Goal: Task Accomplishment & Management: Use online tool/utility

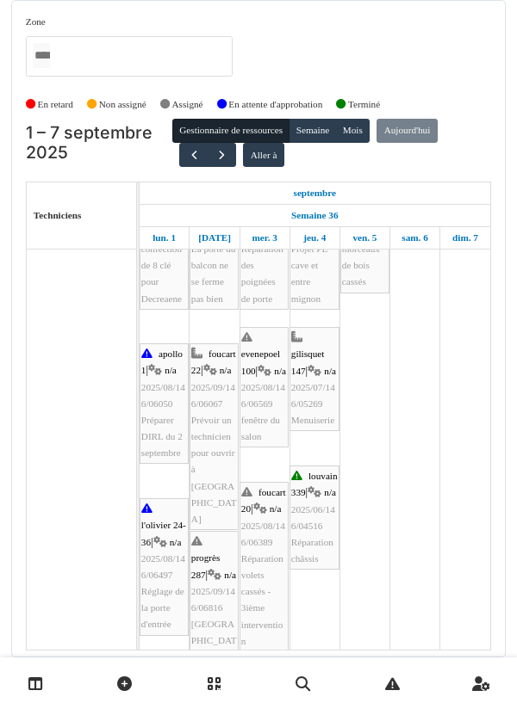
scroll to position [94, 0]
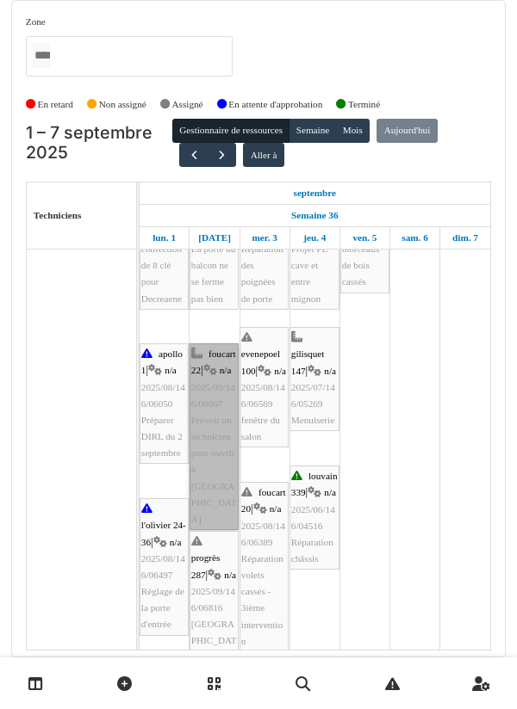
click at [211, 420] on link "foucart 22 | n/a 2025/09/146/06067 Prévoir un technicien pour ouvrir à SIBELGA" at bounding box center [213, 437] width 49 height 187
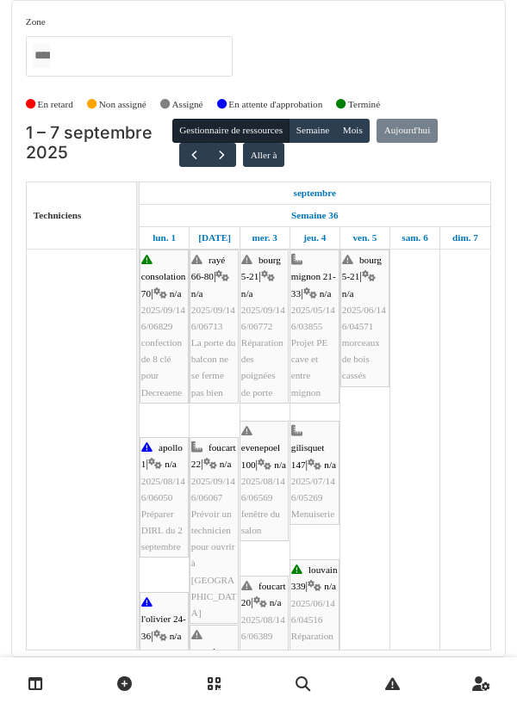
scroll to position [0, 0]
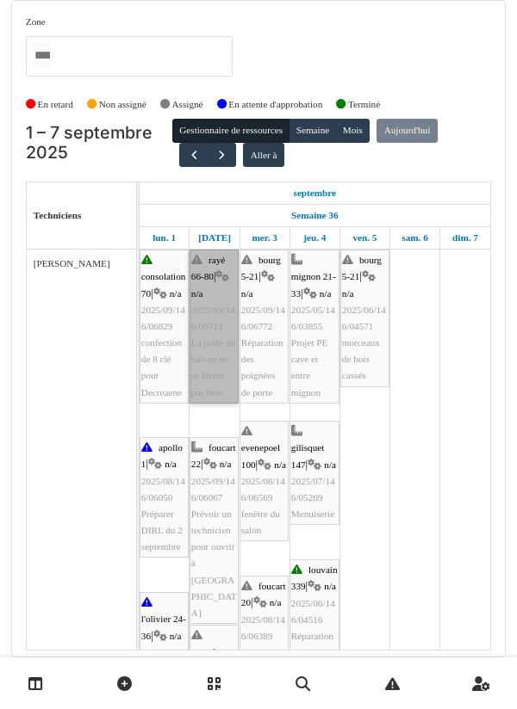
click at [207, 332] on link "rayé 66-80 | n/a 2025/09/146/06713 La porte du balcon ne se ferme pas bien" at bounding box center [213, 327] width 49 height 154
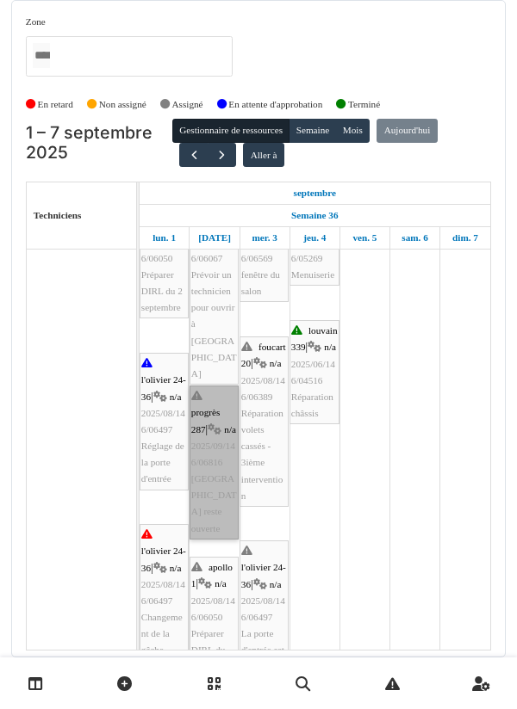
click at [206, 462] on link "progrès 287 | n/a 2025/09/146/06816 Porte de rue reste ouverte" at bounding box center [213, 463] width 49 height 154
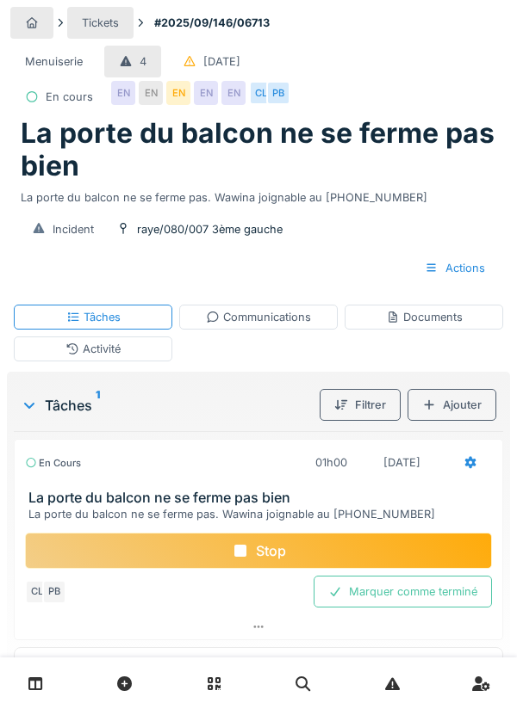
click at [262, 550] on div "Stop" at bounding box center [258, 551] width 467 height 36
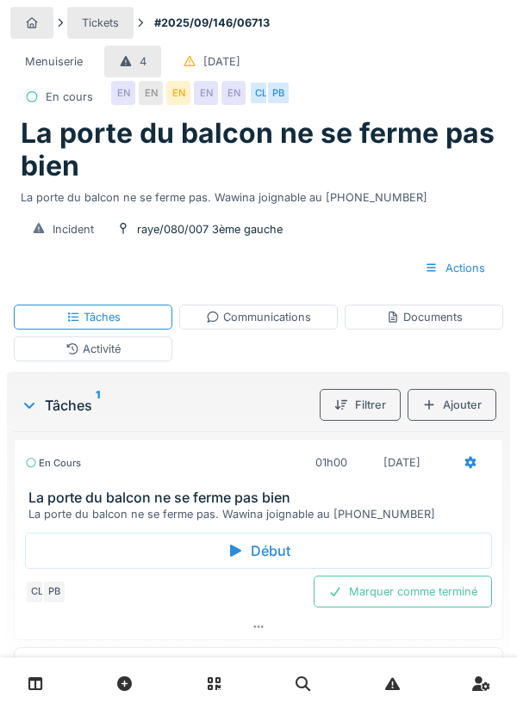
click at [274, 318] on div "Communications" at bounding box center [258, 317] width 105 height 16
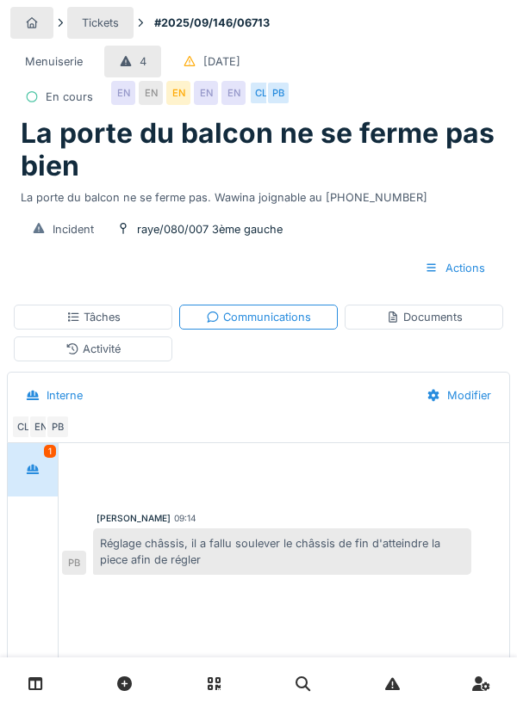
click at [424, 320] on div "Documents" at bounding box center [424, 317] width 77 height 16
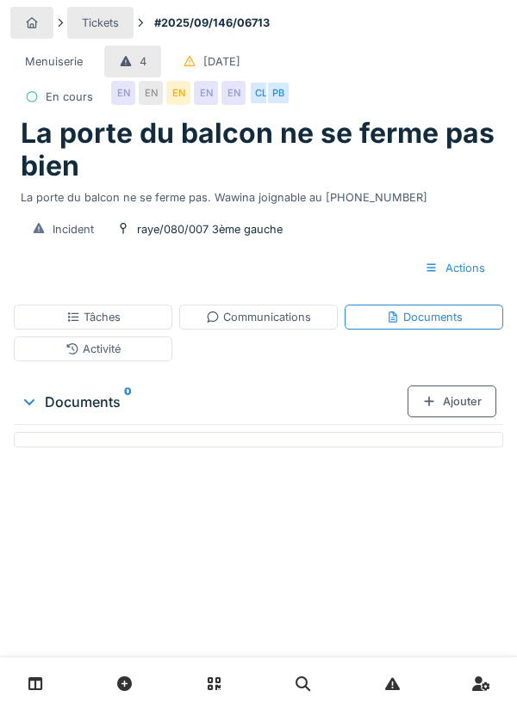
click at [459, 399] on div "Ajouter" at bounding box center [451, 402] width 89 height 32
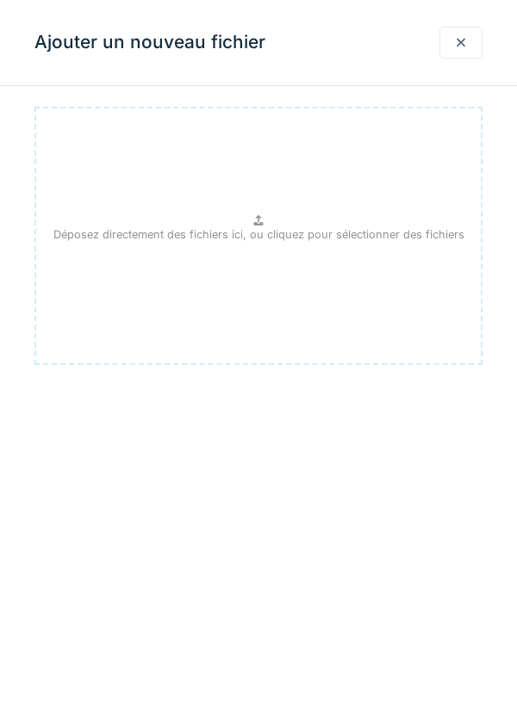
click at [266, 227] on p "Déposez directement des fichiers ici, ou cliquez pour sélectionner des fichiers" at bounding box center [258, 234] width 411 height 16
click at [450, 53] on div at bounding box center [460, 43] width 43 height 32
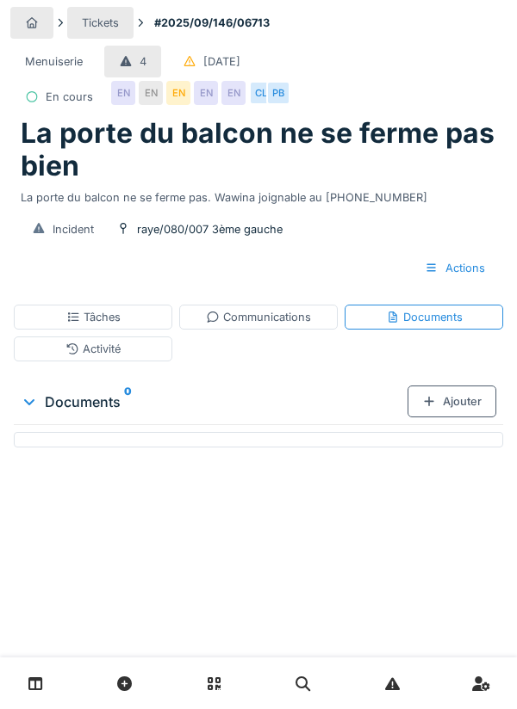
click at [108, 316] on div "Tâches" at bounding box center [93, 317] width 54 height 16
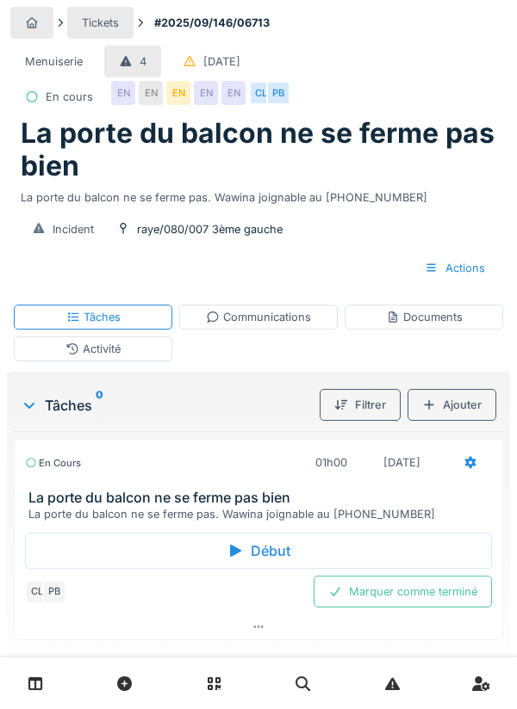
click at [462, 466] on div at bounding box center [470, 463] width 43 height 32
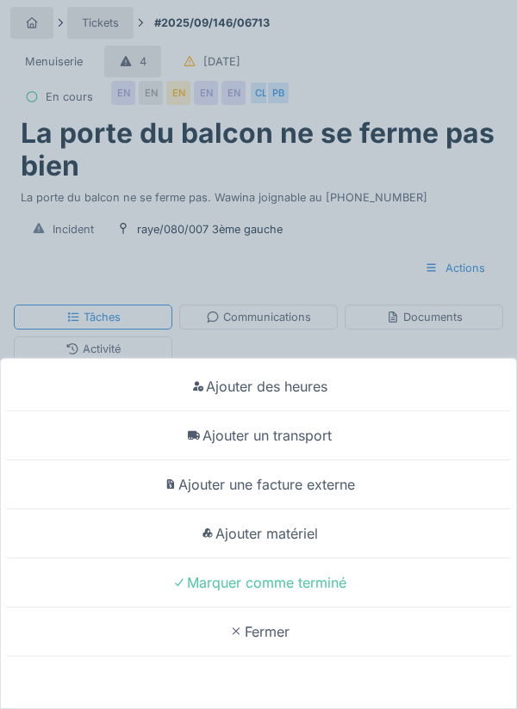
click at [314, 439] on div "Ajouter un transport" at bounding box center [258, 436] width 508 height 49
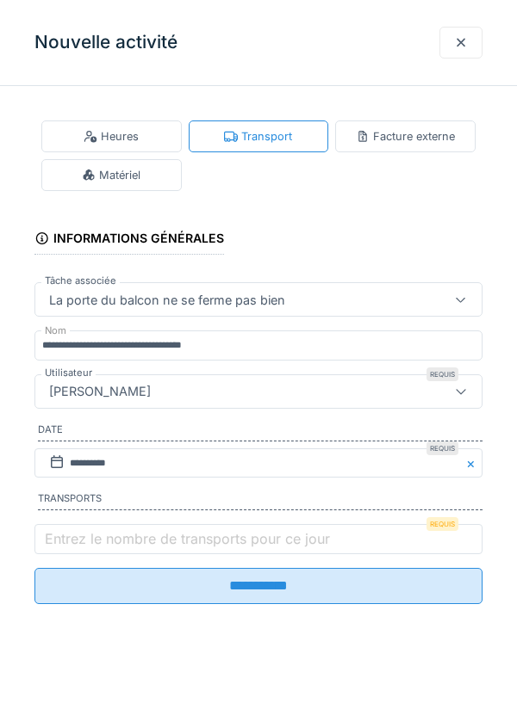
click at [93, 543] on label "Entrez le nombre de transports pour ce jour" at bounding box center [187, 539] width 292 height 21
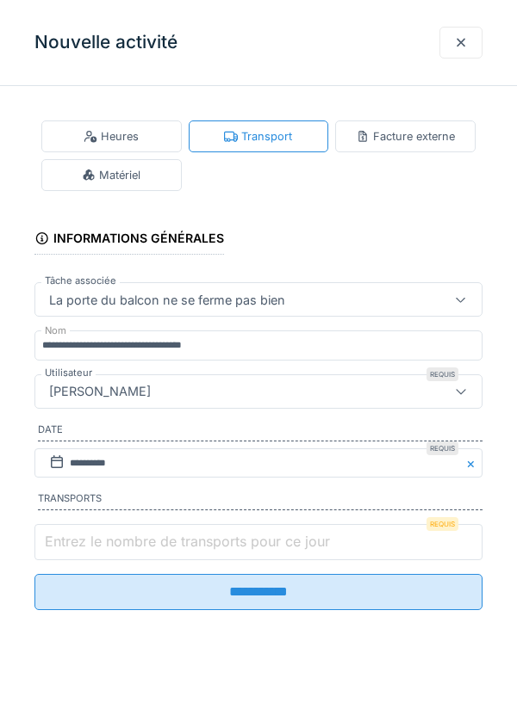
click at [93, 543] on input "Entrez le nombre de transports pour ce jour" at bounding box center [258, 542] width 448 height 36
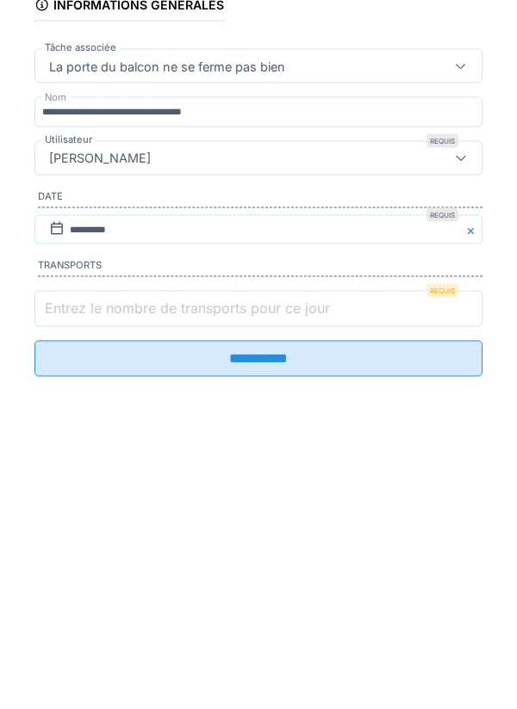
scroll to position [41, 0]
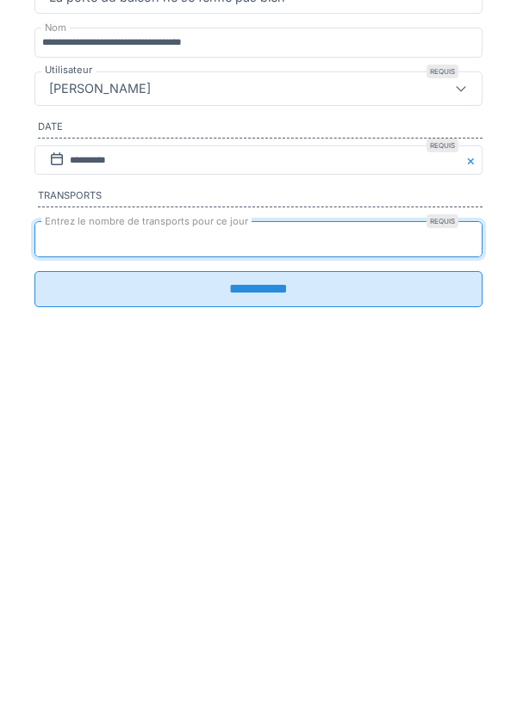
type input "*"
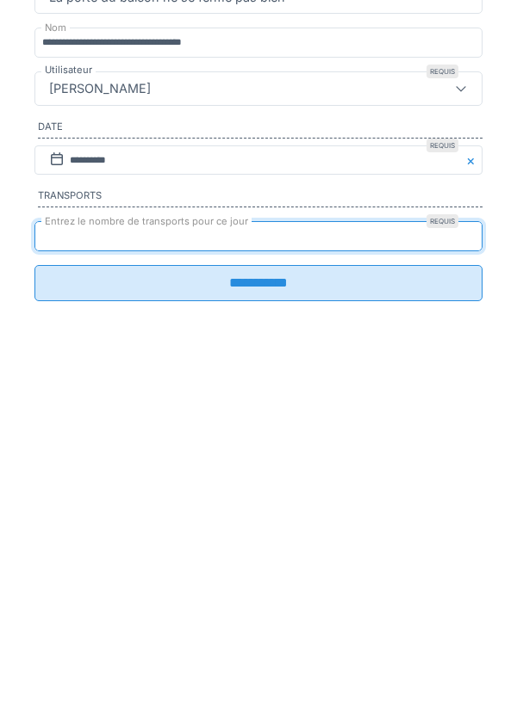
click at [254, 597] on input "**********" at bounding box center [258, 586] width 448 height 36
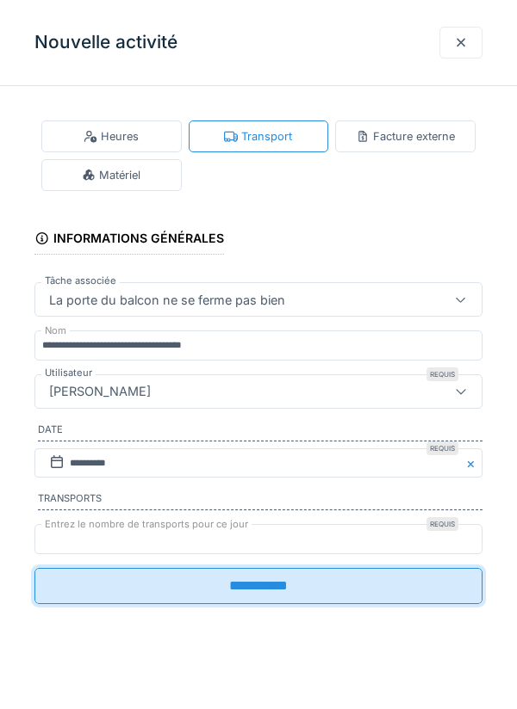
click at [271, 593] on input "**********" at bounding box center [258, 586] width 448 height 36
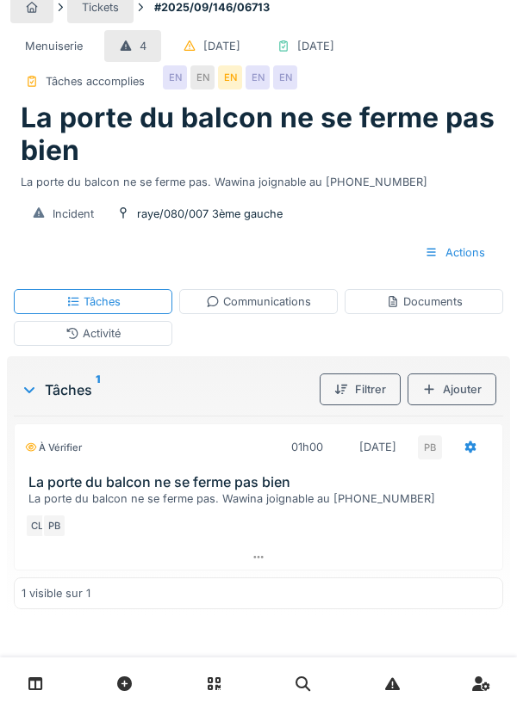
click at [123, 328] on div "Activité" at bounding box center [93, 333] width 158 height 25
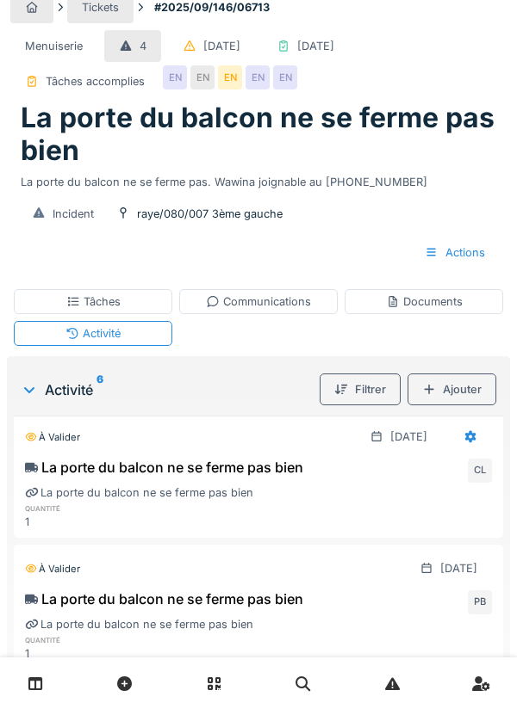
scroll to position [305, 0]
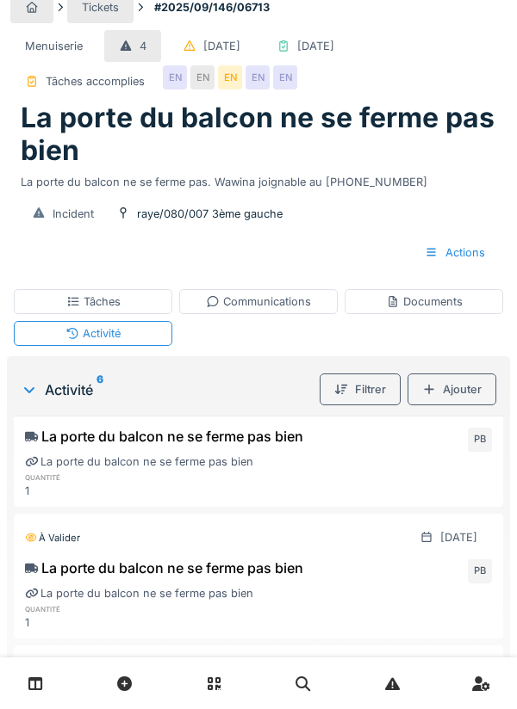
click at [272, 305] on div "Communications" at bounding box center [258, 302] width 105 height 16
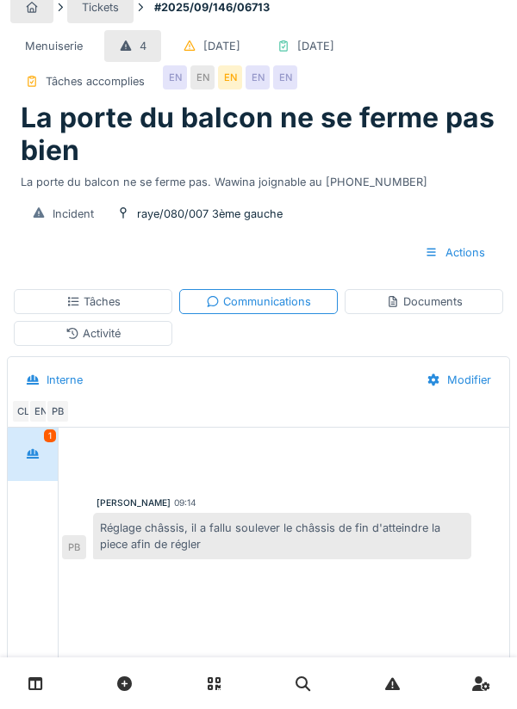
scroll to position [48, 0]
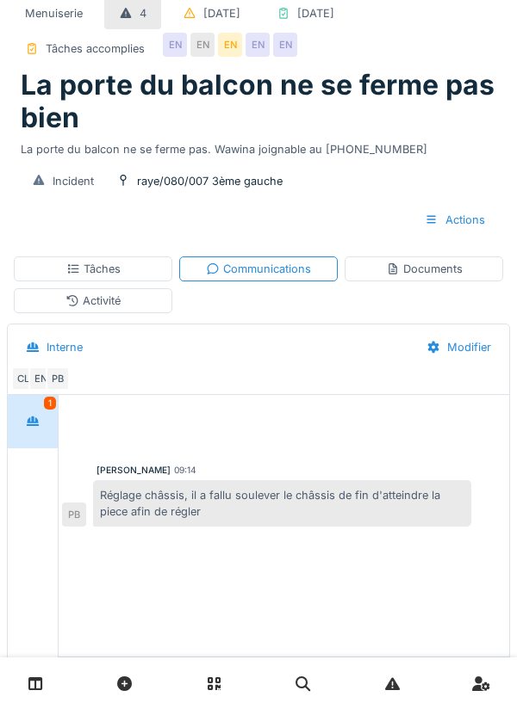
click at [127, 275] on div "Tâches" at bounding box center [93, 269] width 158 height 25
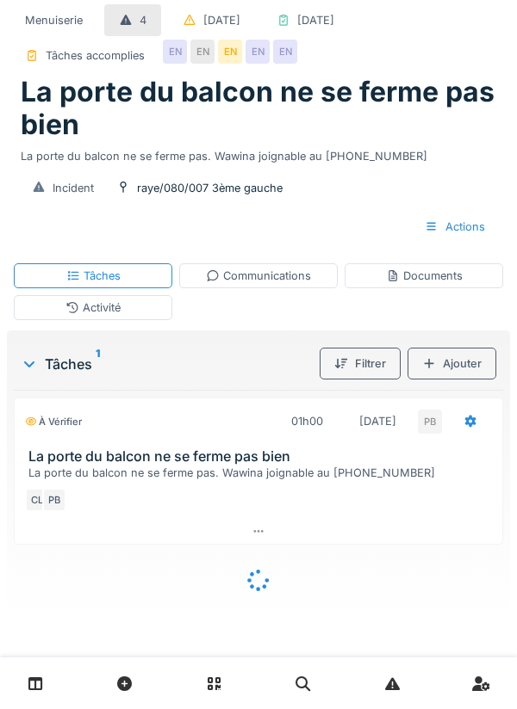
scroll to position [0, 0]
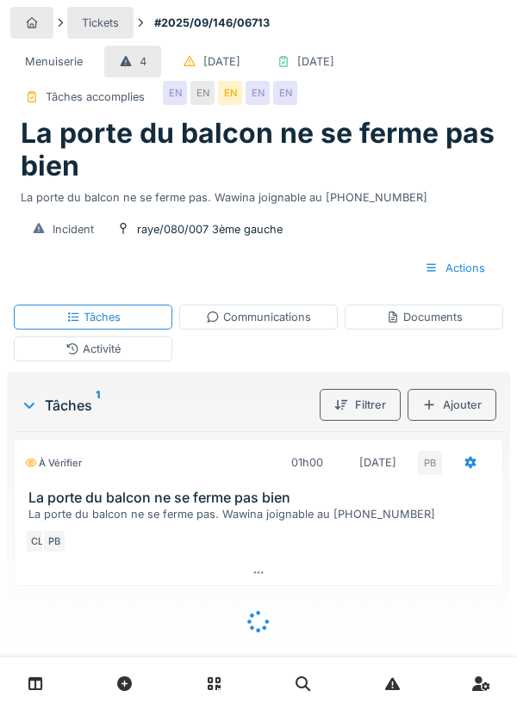
click at [469, 468] on icon at bounding box center [470, 463] width 11 height 12
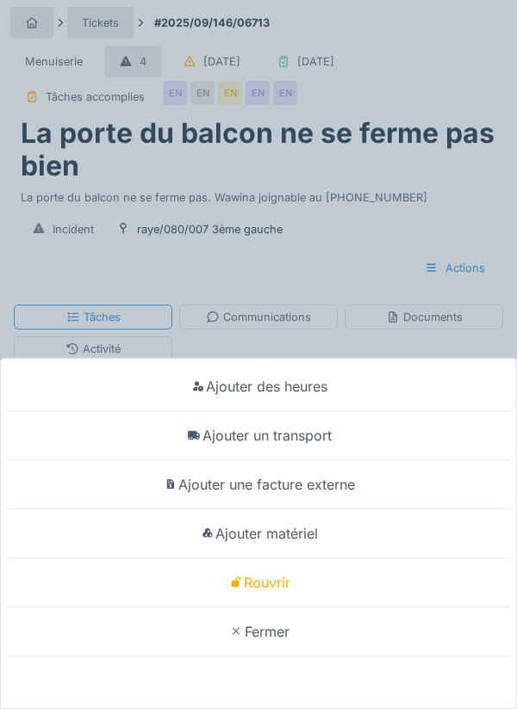
click at [260, 366] on div "Ajouter des heures Ajouter un transport Ajouter une facture externe Ajouter mat…" at bounding box center [258, 354] width 517 height 709
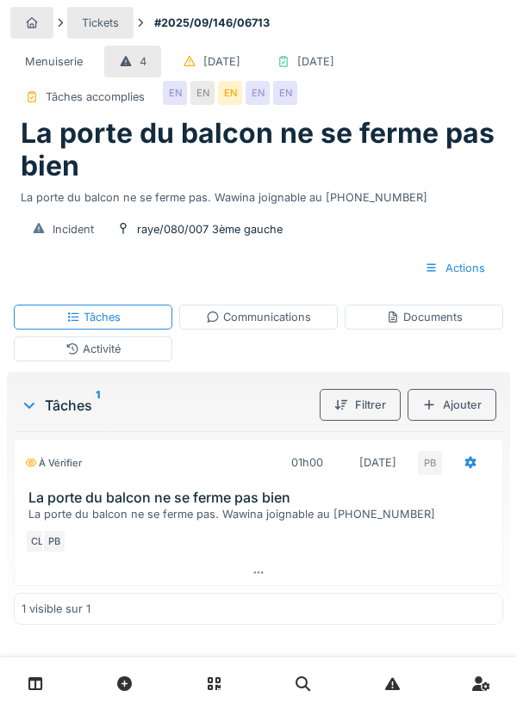
click at [262, 320] on div "Communications" at bounding box center [258, 317] width 105 height 16
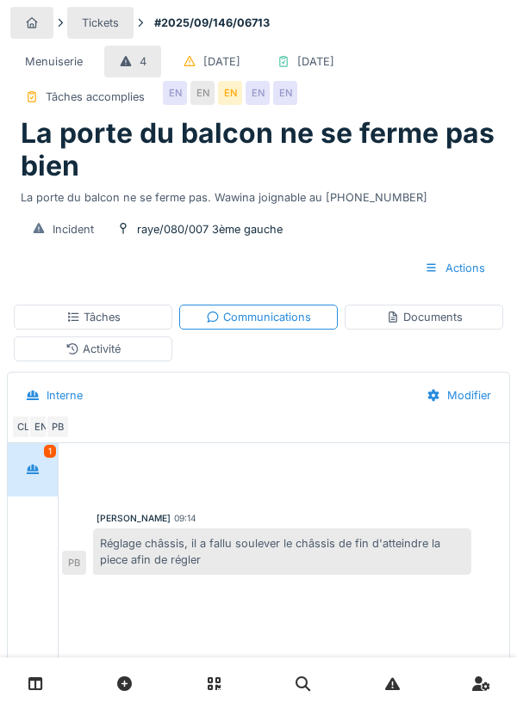
click at [434, 325] on div "Documents" at bounding box center [423, 317] width 158 height 25
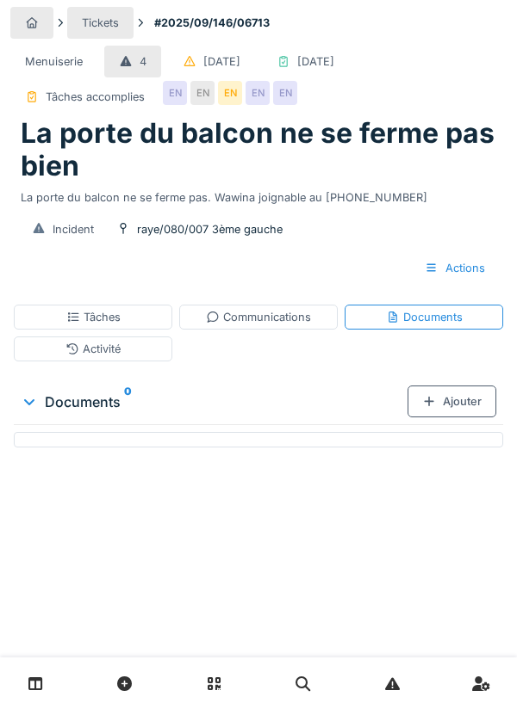
click at [131, 313] on div "Tâches" at bounding box center [93, 317] width 158 height 25
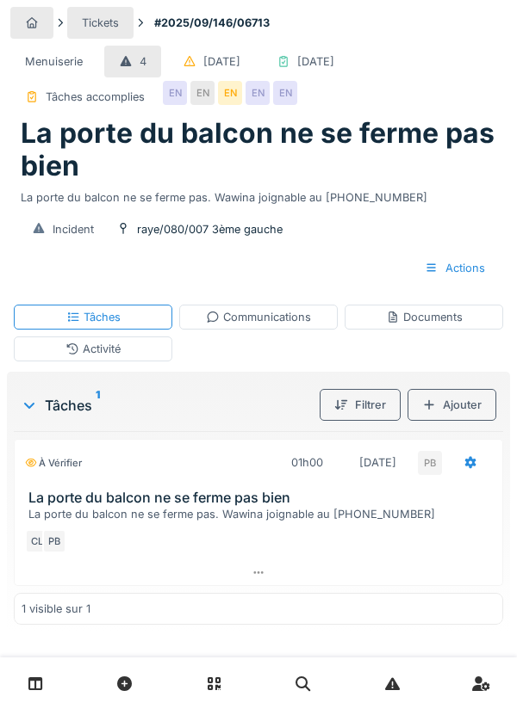
click at [463, 467] on icon at bounding box center [470, 462] width 14 height 11
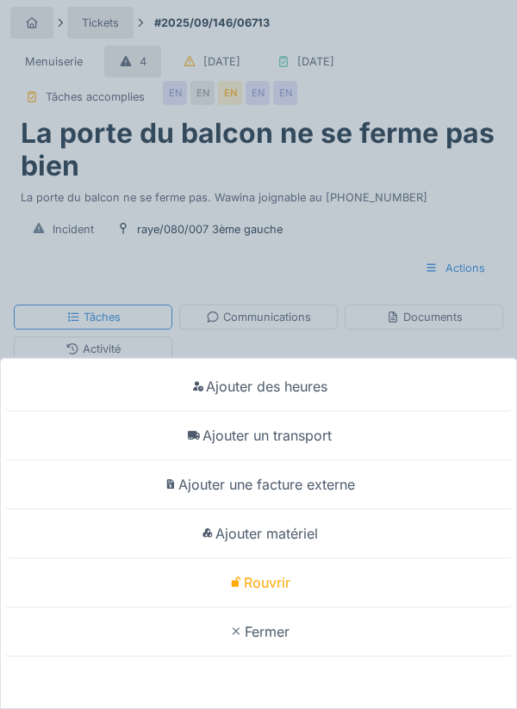
click at [455, 200] on div "Ajouter des heures Ajouter un transport Ajouter une facture externe Ajouter mat…" at bounding box center [258, 354] width 517 height 709
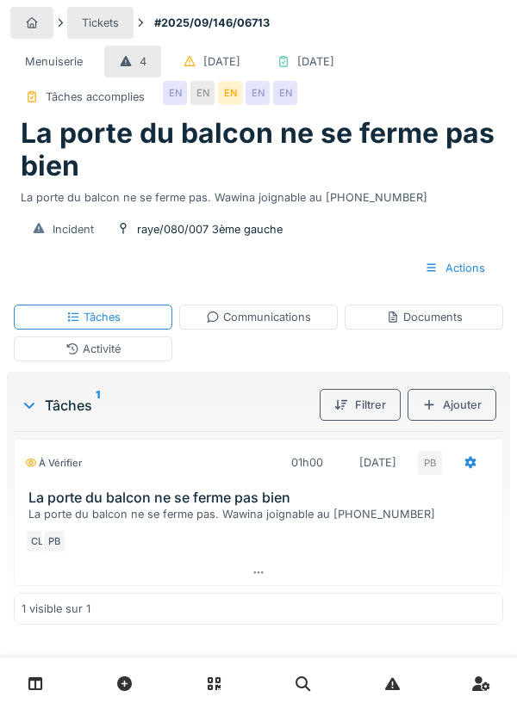
click at [262, 578] on icon at bounding box center [258, 572] width 14 height 11
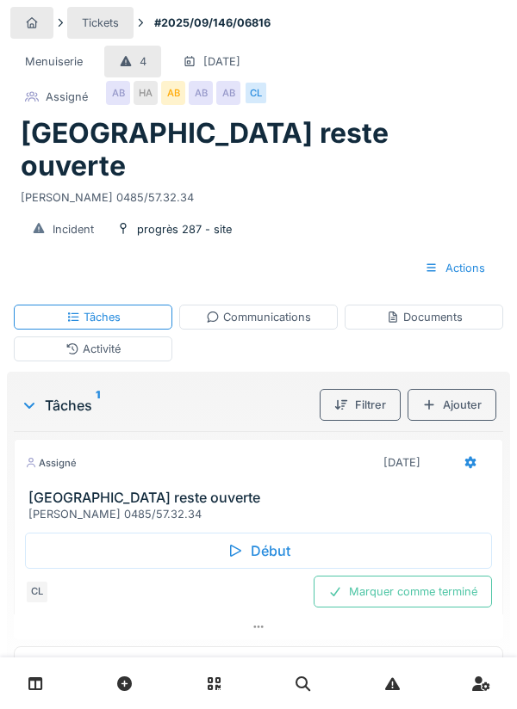
click at [267, 533] on div "Début" at bounding box center [258, 551] width 467 height 36
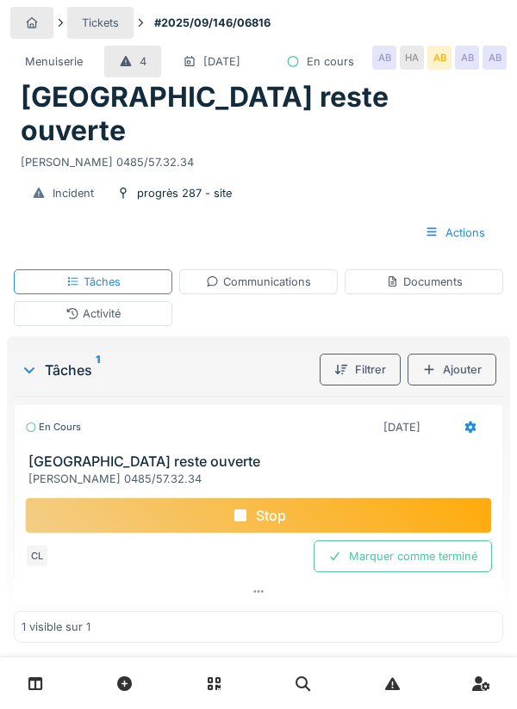
click at [421, 288] on div "Documents" at bounding box center [424, 282] width 77 height 16
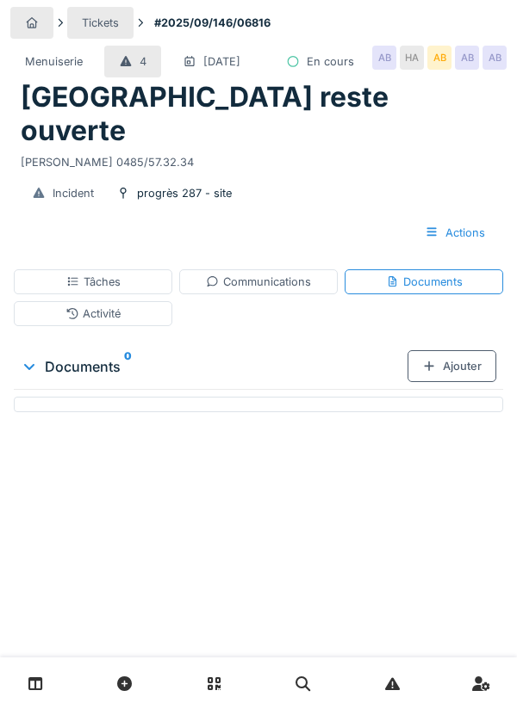
click at [460, 380] on div "Ajouter" at bounding box center [451, 366] width 89 height 32
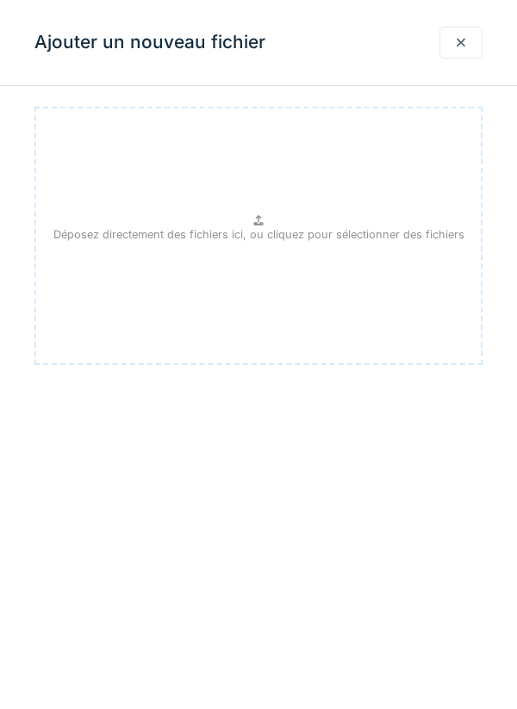
click at [265, 232] on p "Déposez directement des fichiers ici, ou cliquez pour sélectionner des fichiers" at bounding box center [258, 234] width 411 height 16
type input "**********"
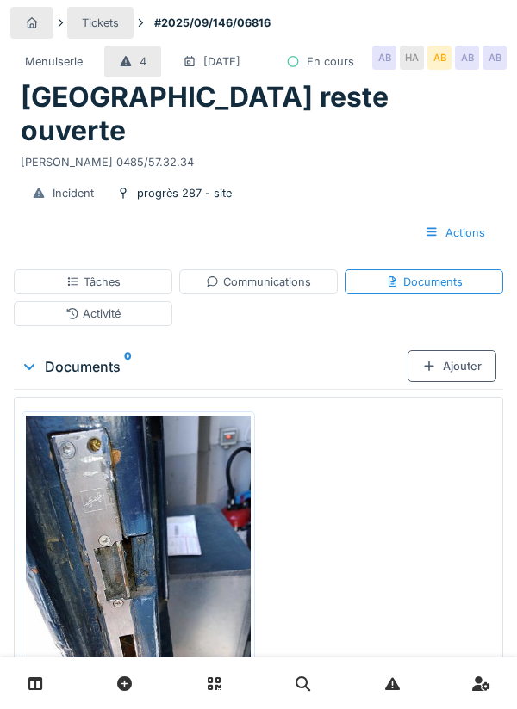
click at [457, 362] on div "Ajouter" at bounding box center [451, 366] width 89 height 32
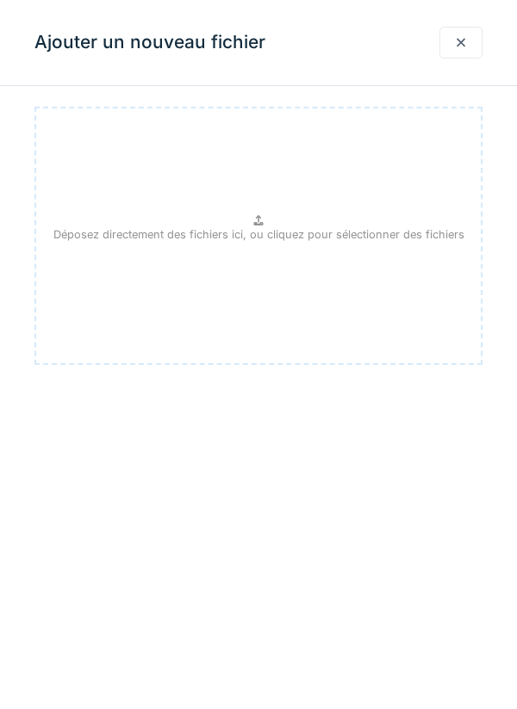
click at [255, 226] on p "Déposez directement des fichiers ici, ou cliquez pour sélectionner des fichiers" at bounding box center [258, 234] width 411 height 16
type input "**********"
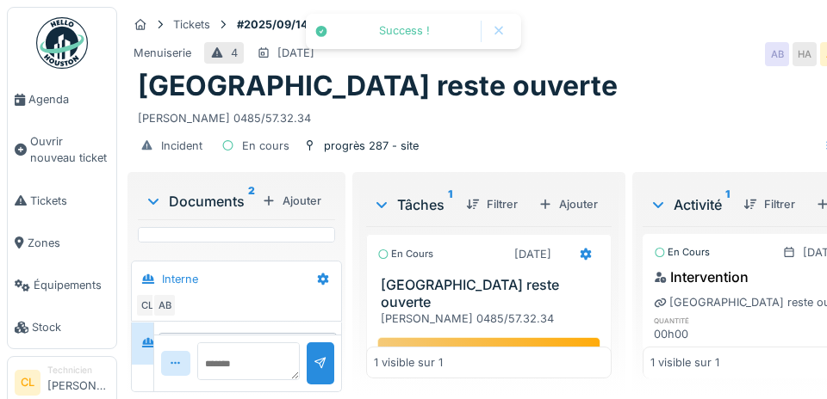
scroll to position [13, 0]
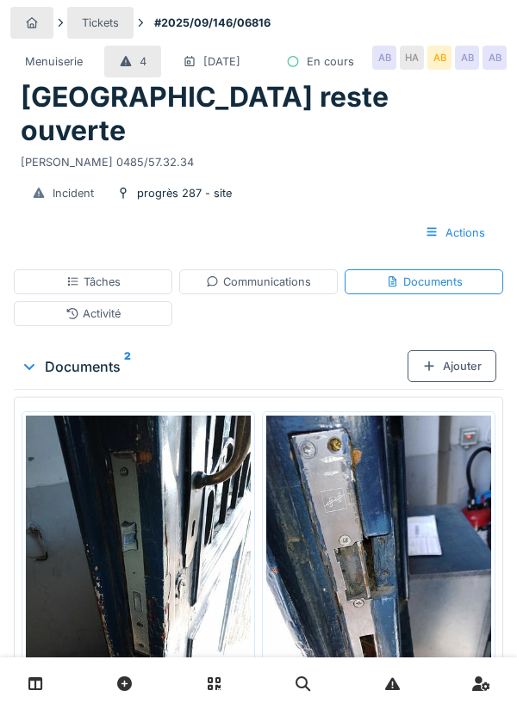
click at [433, 382] on div "Ajouter" at bounding box center [451, 366] width 89 height 32
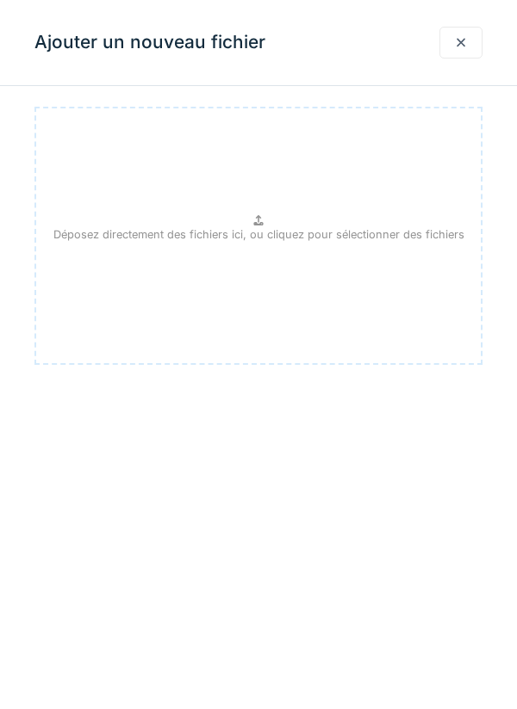
click at [273, 225] on div "Déposez directement des fichiers ici, ou cliquez pour sélectionner des fichiers" at bounding box center [258, 236] width 448 height 258
type input "**********"
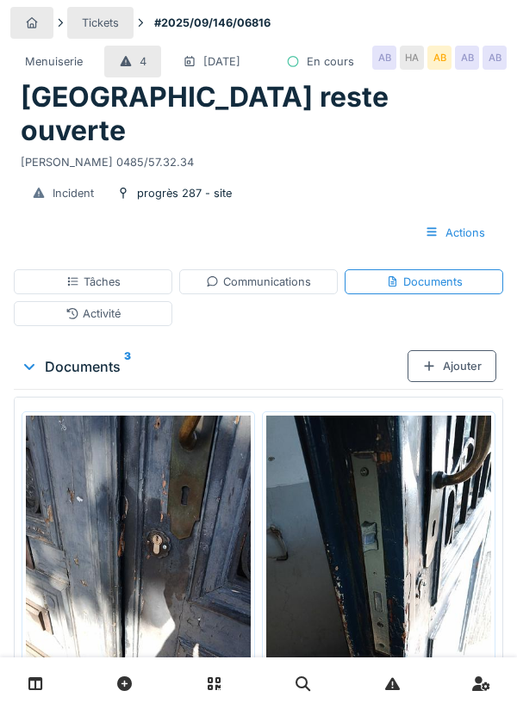
click at [267, 290] on div "Communications" at bounding box center [258, 282] width 105 height 16
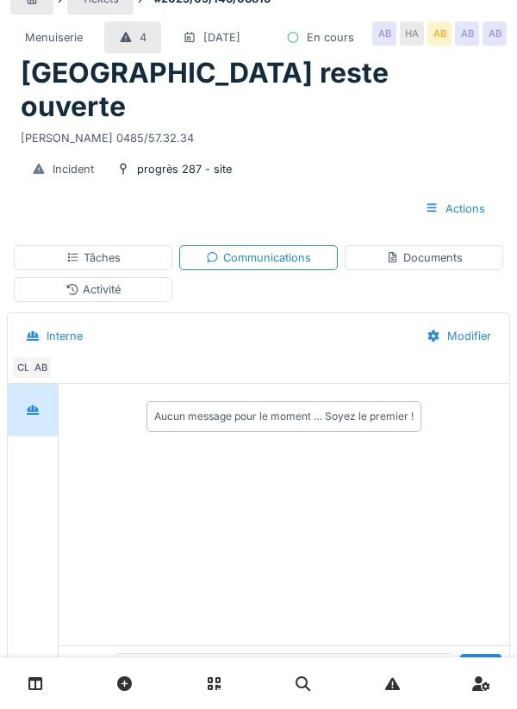
scroll to position [26, 0]
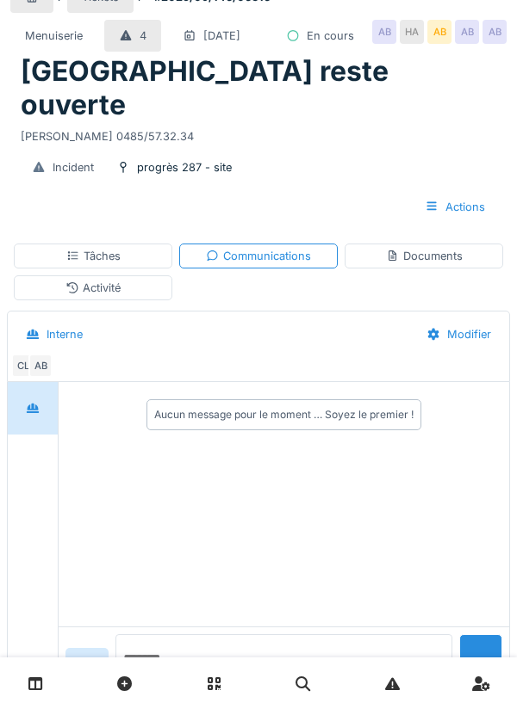
click at [178, 690] on textarea at bounding box center [283, 662] width 337 height 55
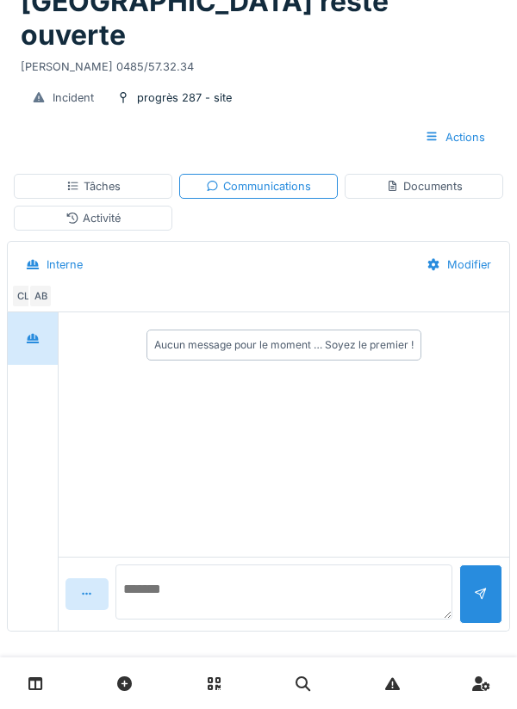
scroll to position [107, 0]
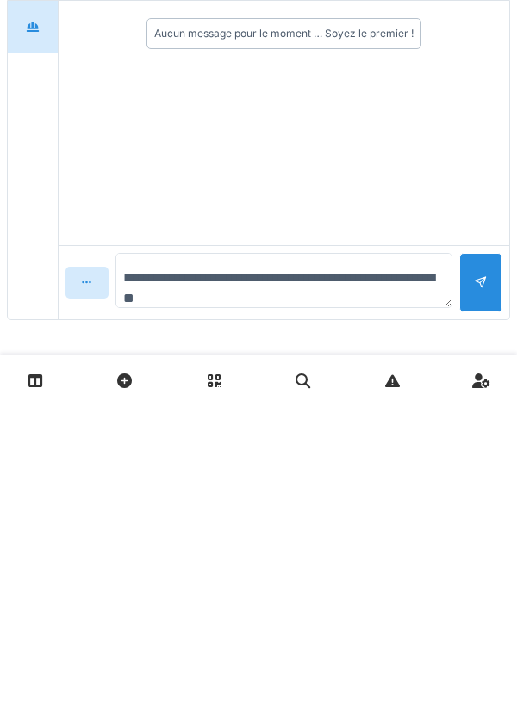
type textarea "**********"
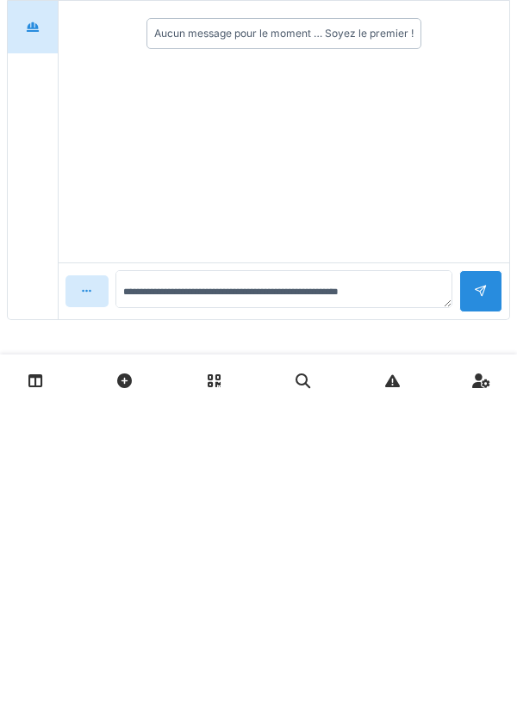
click at [489, 588] on div at bounding box center [480, 594] width 43 height 42
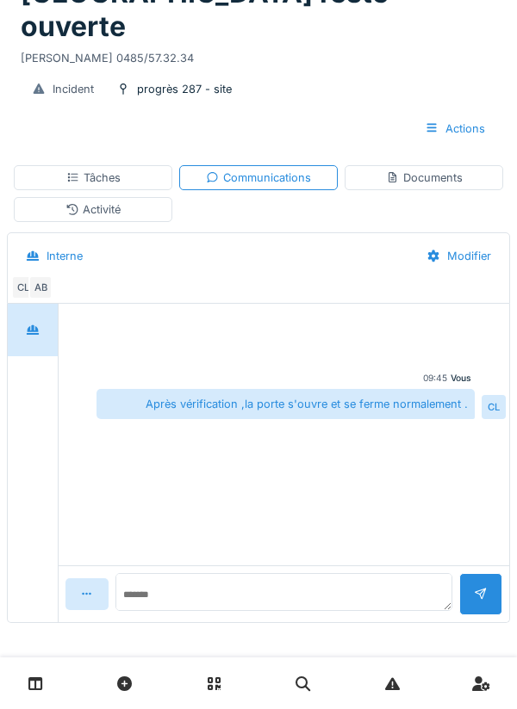
click at [430, 180] on div "Documents" at bounding box center [424, 178] width 77 height 16
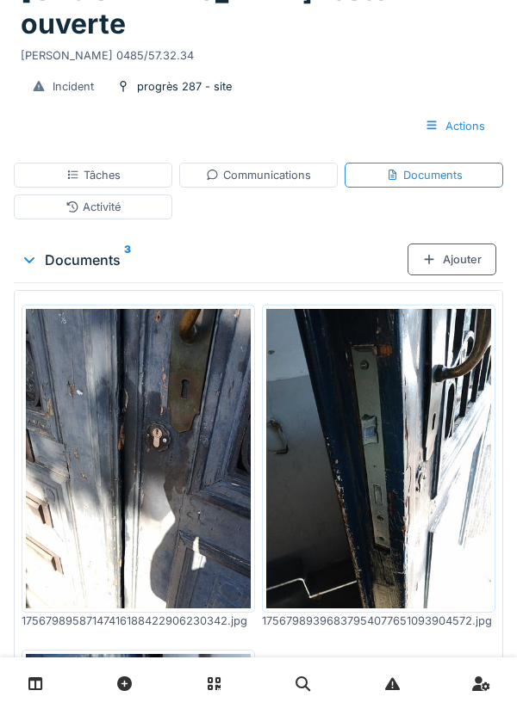
click at [344, 96] on div "Incident progrès 287 - site" at bounding box center [258, 87] width 482 height 32
click at [119, 174] on div "Tâches" at bounding box center [93, 175] width 54 height 16
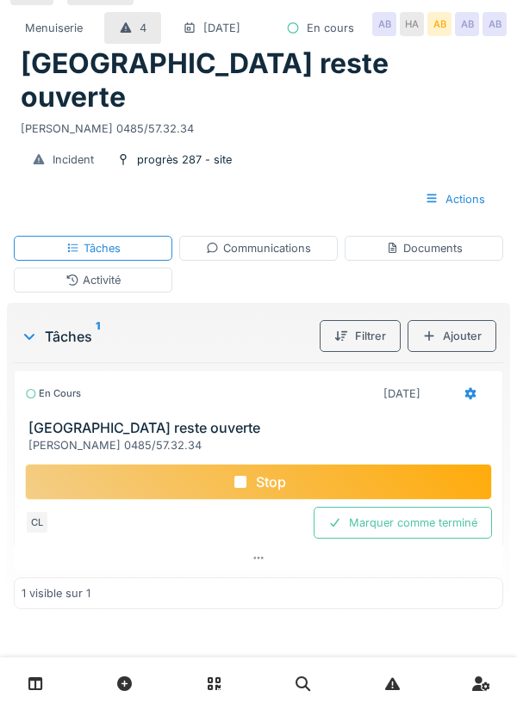
scroll to position [37, 0]
click at [467, 396] on icon at bounding box center [470, 393] width 14 height 11
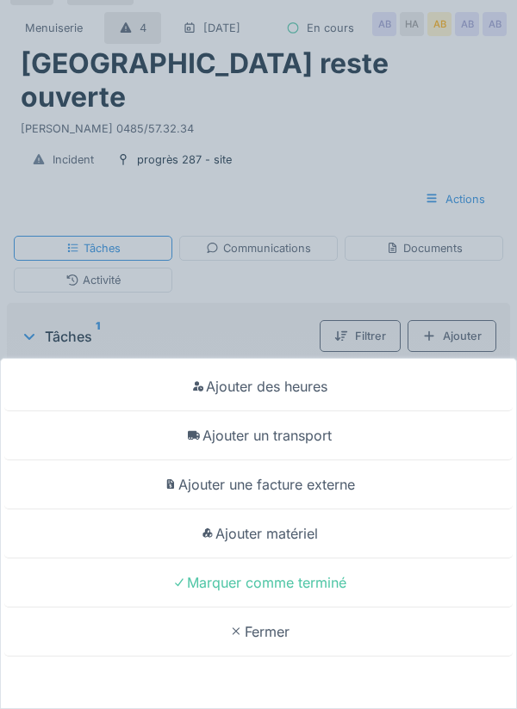
click at [323, 440] on div "Ajouter un transport" at bounding box center [258, 436] width 508 height 49
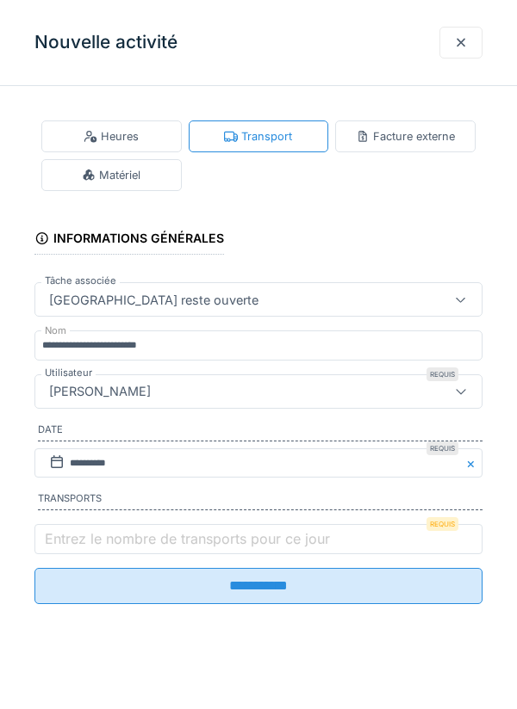
click at [92, 542] on label "Entrez le nombre de transports pour ce jour" at bounding box center [187, 539] width 292 height 21
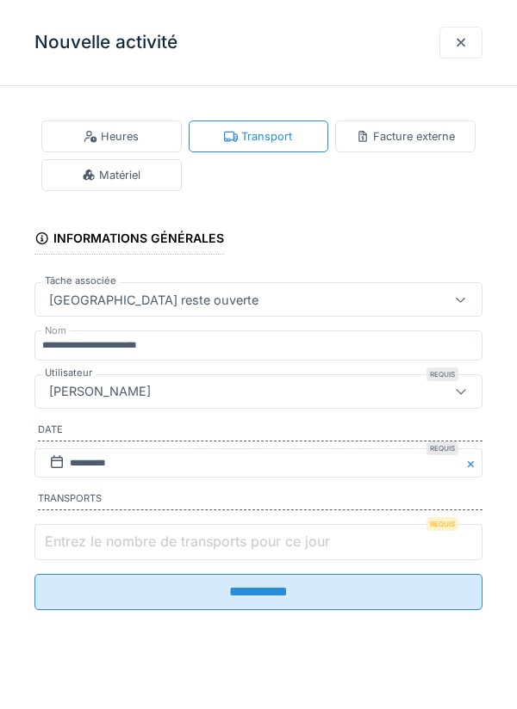
click at [92, 542] on input "Entrez le nombre de transports pour ce jour" at bounding box center [258, 542] width 448 height 36
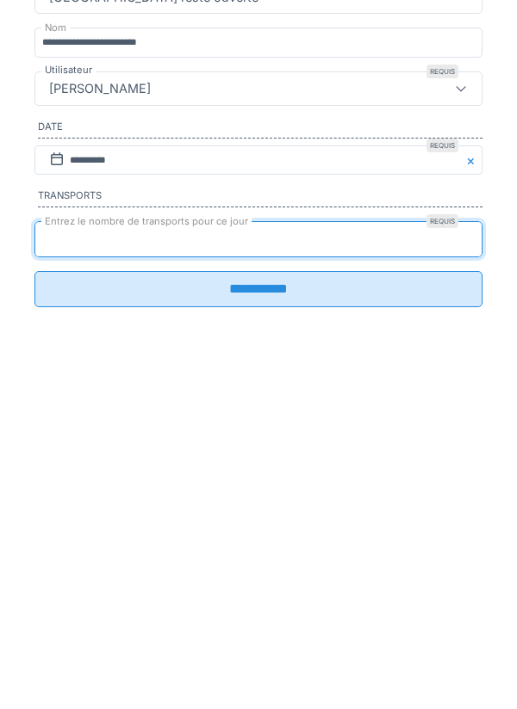
type input "*"
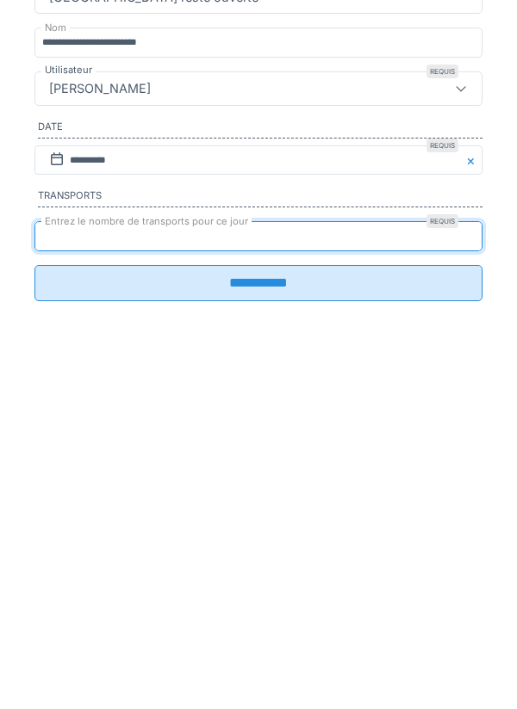
click at [263, 604] on input "**********" at bounding box center [258, 586] width 448 height 36
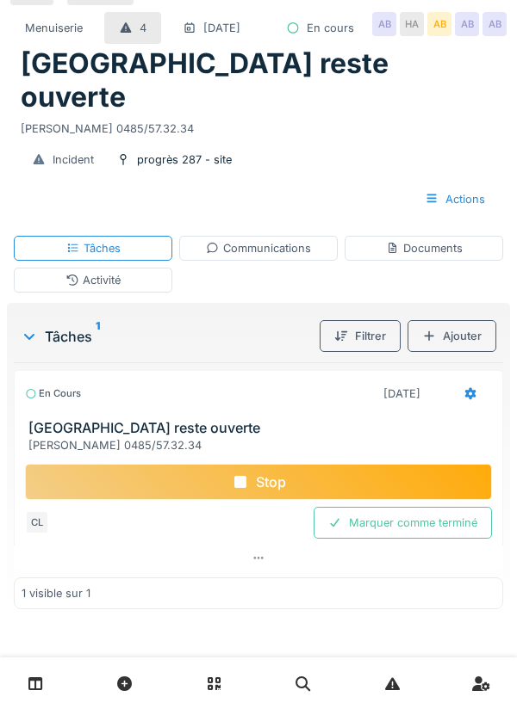
click at [308, 269] on div "Tâches Communications Documents Activité" at bounding box center [258, 264] width 503 height 71
click at [270, 251] on div "Communications" at bounding box center [258, 248] width 105 height 16
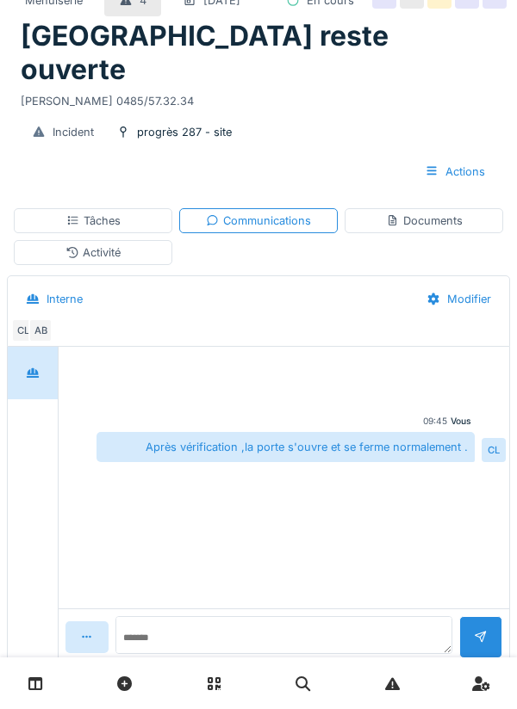
scroll to position [60, 0]
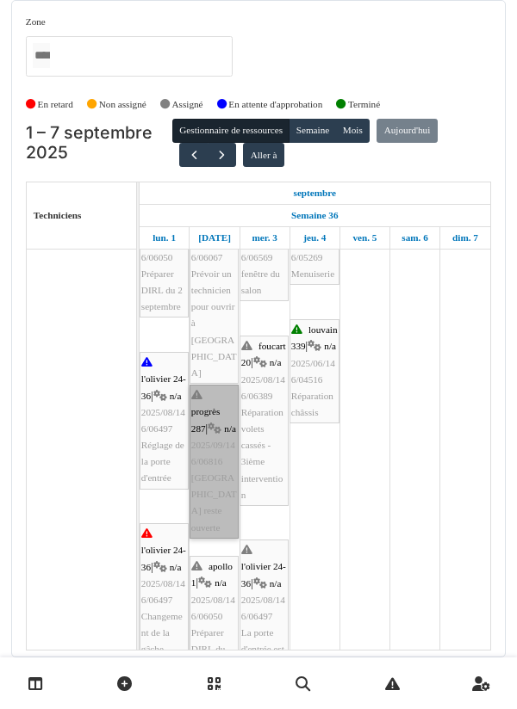
click at [211, 461] on link "progrès 287 | n/a 2025/09/146/06816 Porte de rue reste ouverte" at bounding box center [213, 462] width 49 height 154
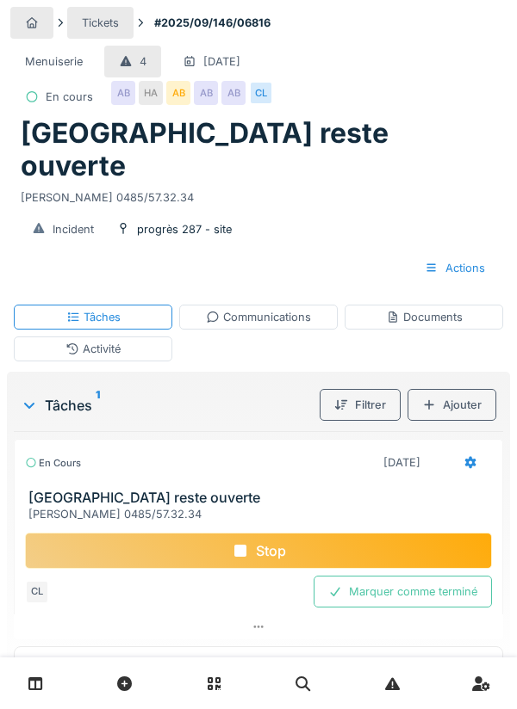
click at [275, 533] on div "Stop" at bounding box center [258, 551] width 467 height 36
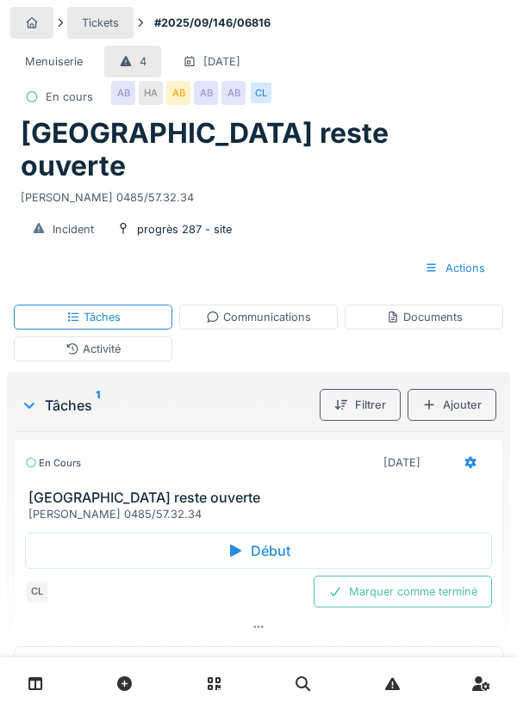
click at [120, 341] on div "Activité" at bounding box center [92, 349] width 55 height 16
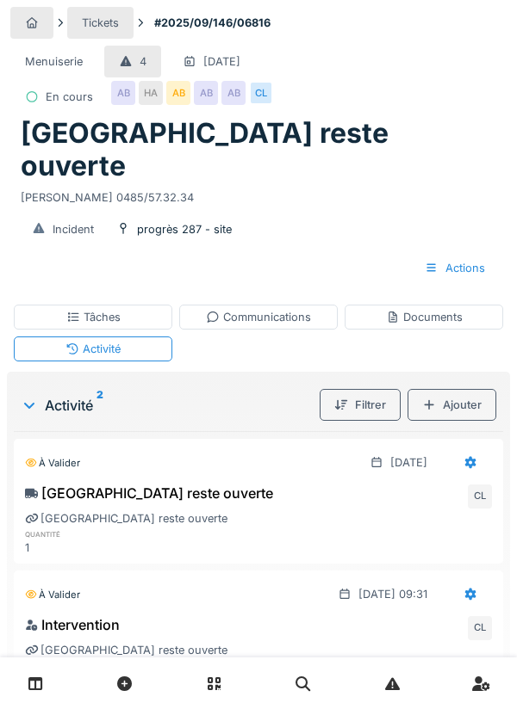
scroll to position [9, 0]
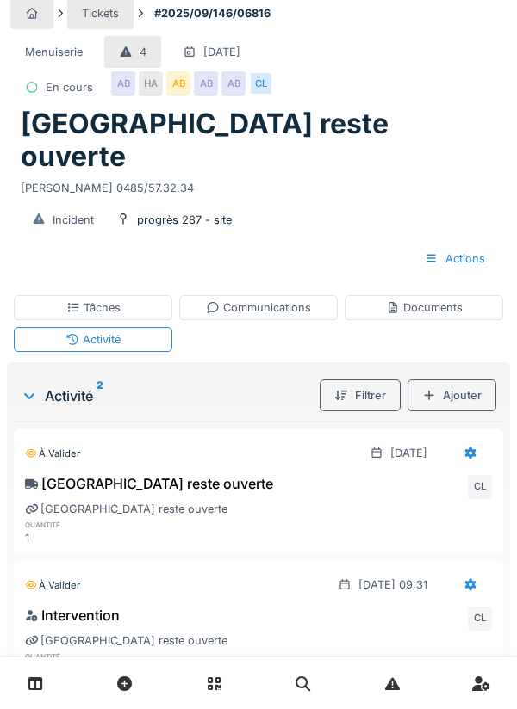
click at [126, 295] on div "Tâches" at bounding box center [93, 307] width 158 height 25
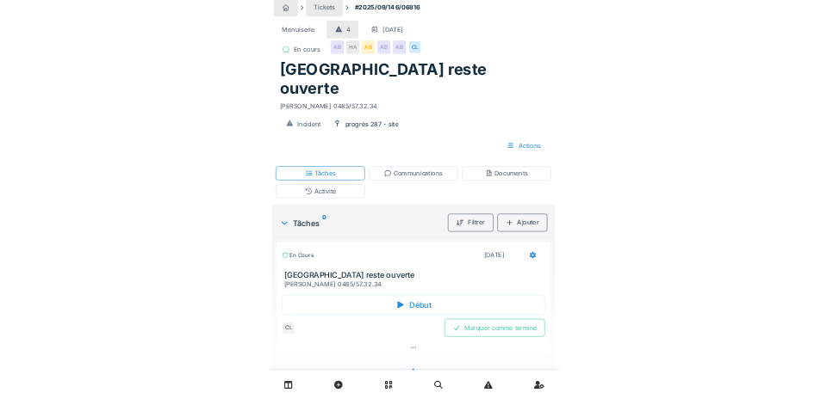
scroll to position [0, 0]
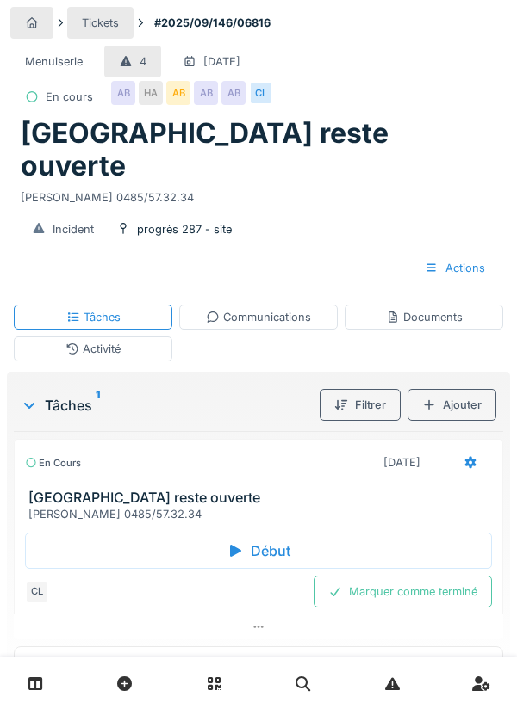
click at [408, 576] on div "Marquer comme terminé" at bounding box center [402, 592] width 178 height 32
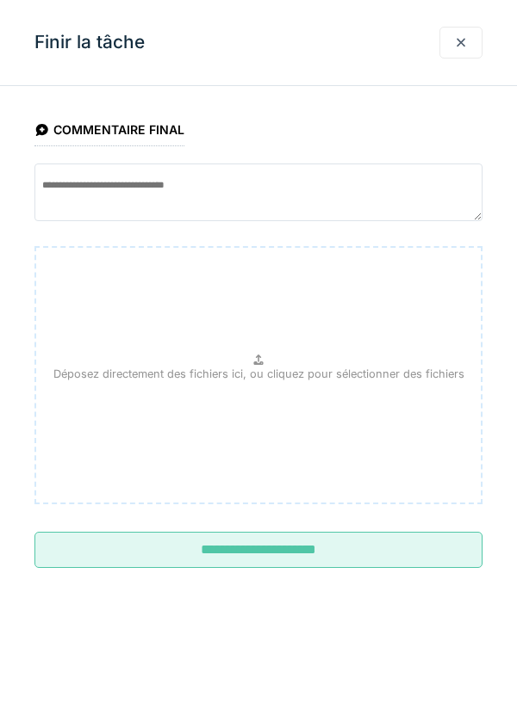
click at [269, 546] on input "**********" at bounding box center [258, 550] width 448 height 36
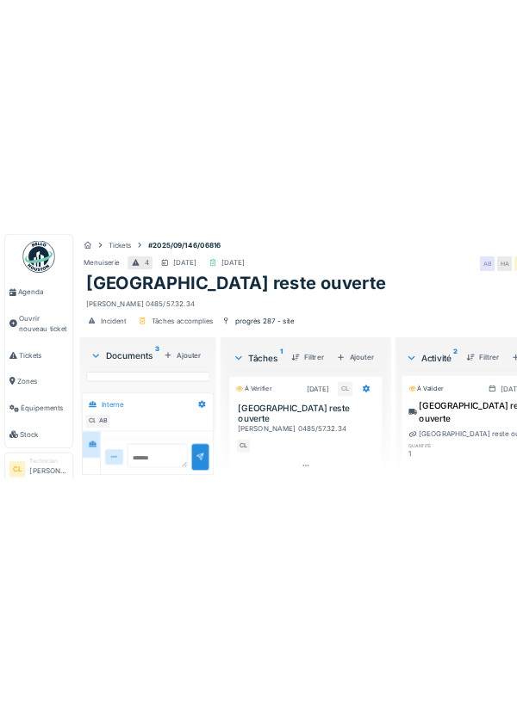
scroll to position [118, 0]
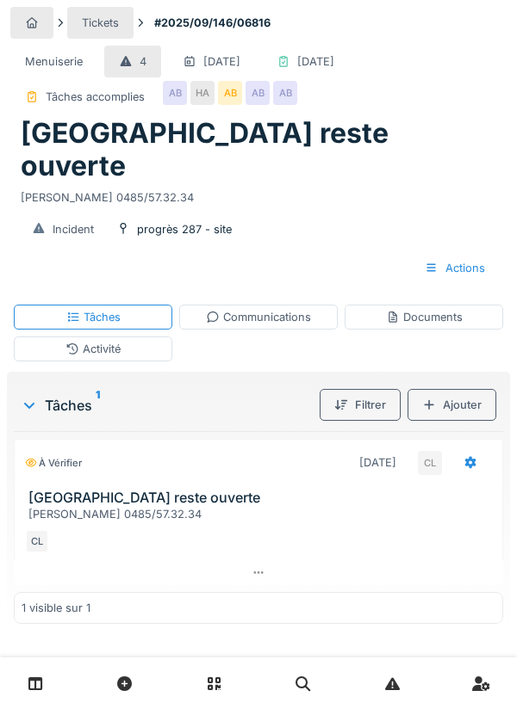
click at [118, 341] on div "Activité" at bounding box center [92, 349] width 55 height 16
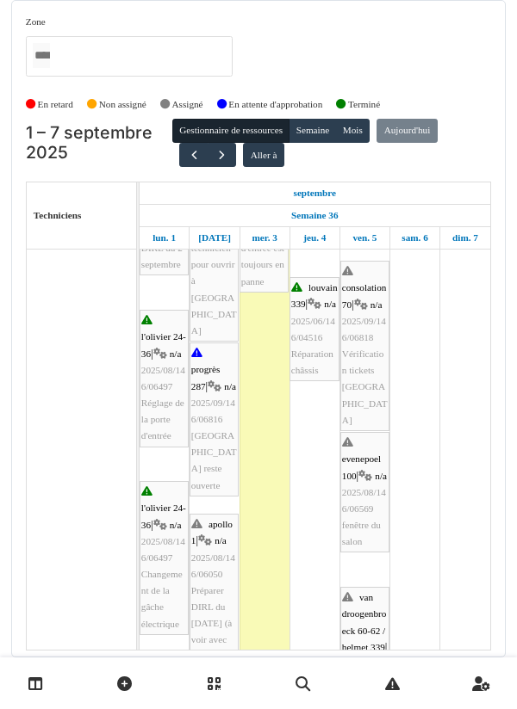
scroll to position [282, 0]
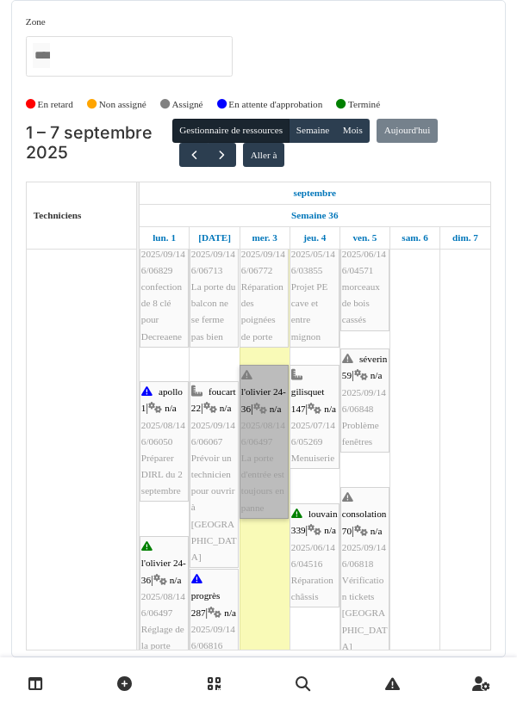
click at [265, 411] on link "l'olivier 24-36 | n/a 2025/08/146/06497 La porte d'entrée est toujours en panne" at bounding box center [263, 442] width 49 height 154
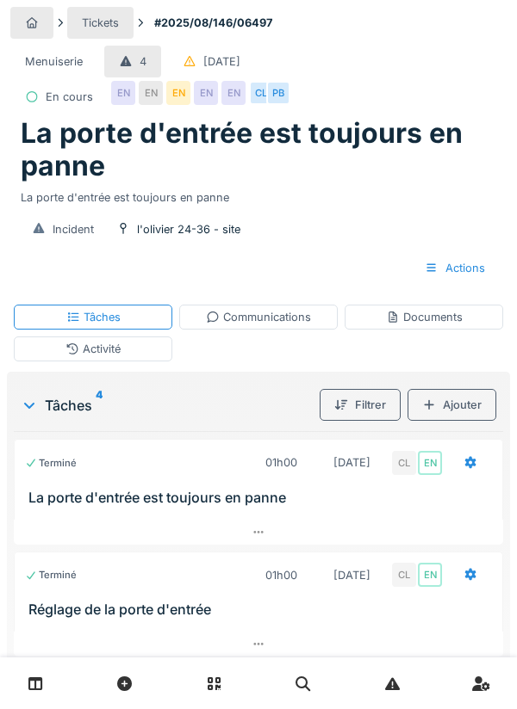
click at [263, 317] on div "Communications" at bounding box center [258, 317] width 105 height 16
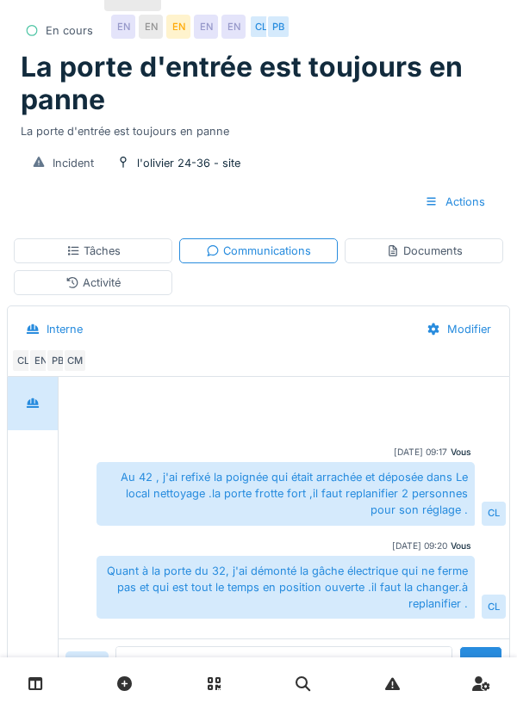
scroll to position [49, 0]
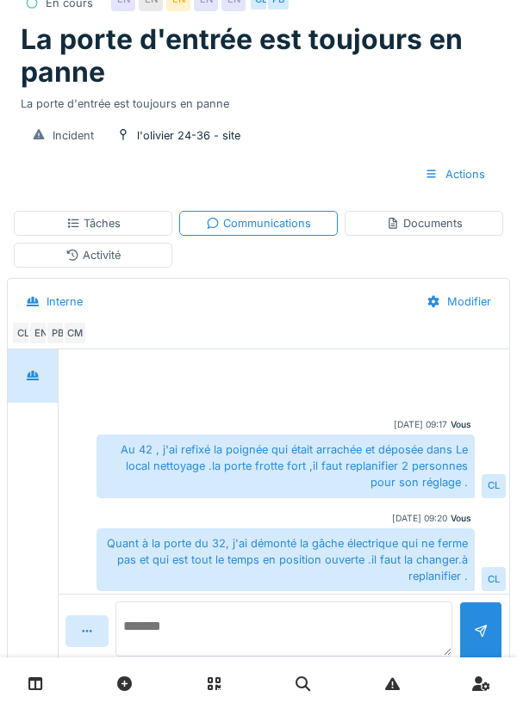
click at [199, 657] on textarea at bounding box center [283, 629] width 337 height 55
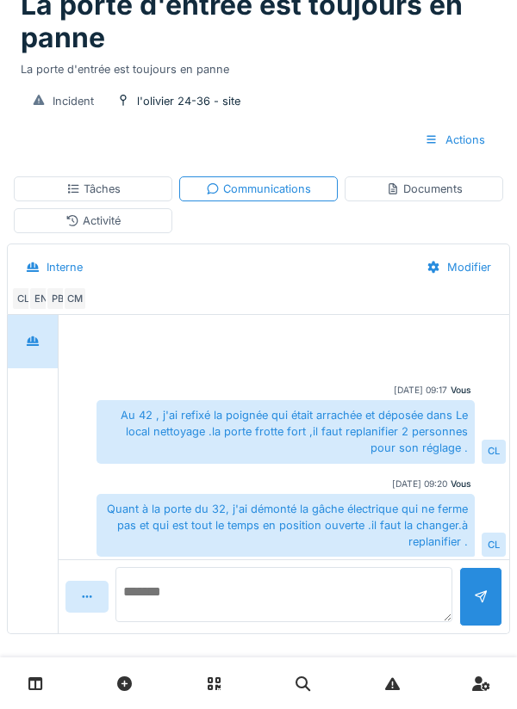
scroll to position [139, 0]
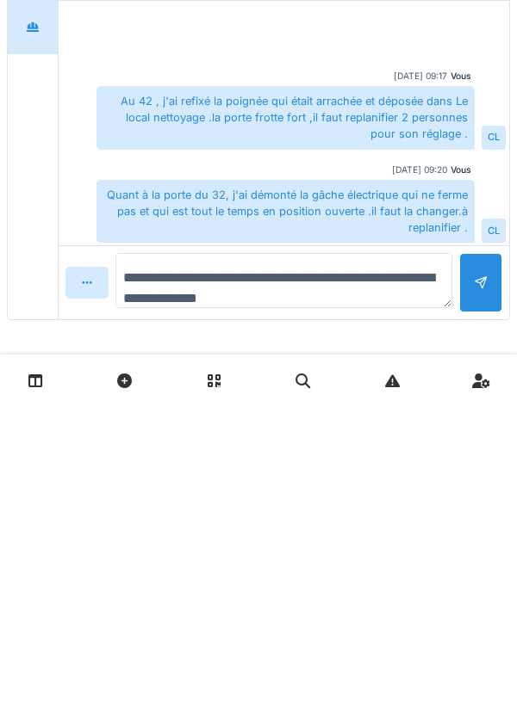
type textarea "**********"
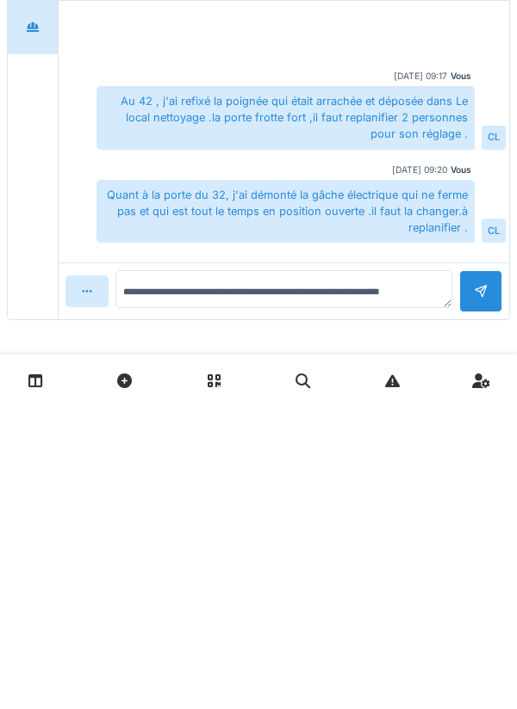
click at [475, 589] on div at bounding box center [481, 594] width 14 height 16
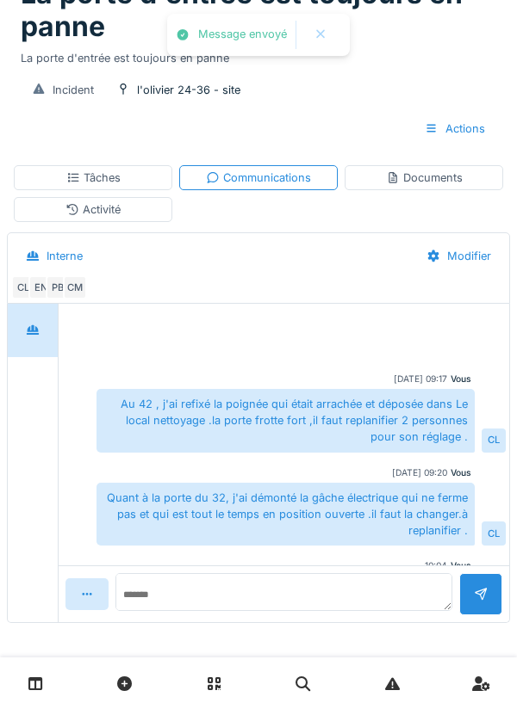
scroll to position [65, 0]
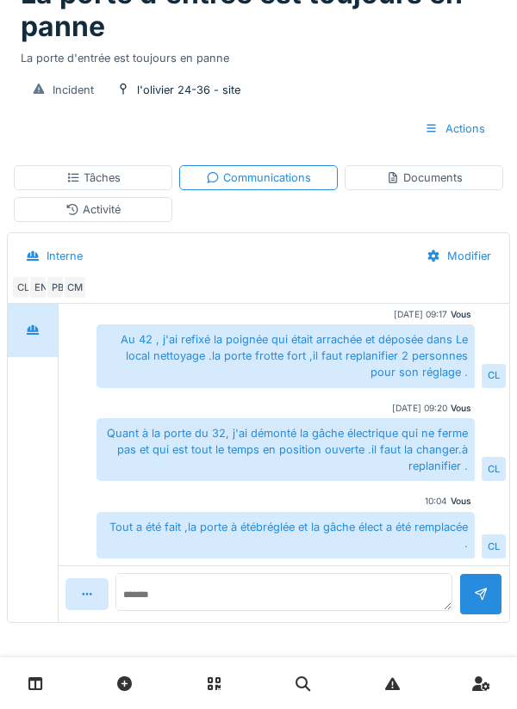
click at [125, 181] on div "Tâches" at bounding box center [93, 177] width 158 height 25
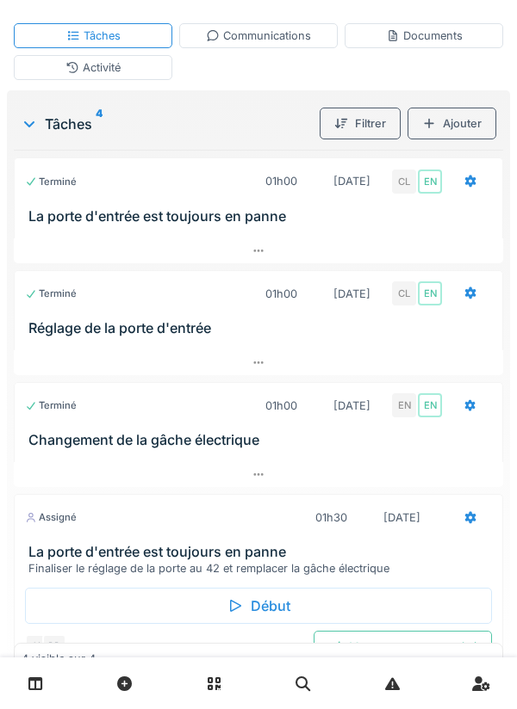
scroll to position [282, 0]
click at [435, 656] on div "Marquer comme terminé" at bounding box center [402, 646] width 178 height 32
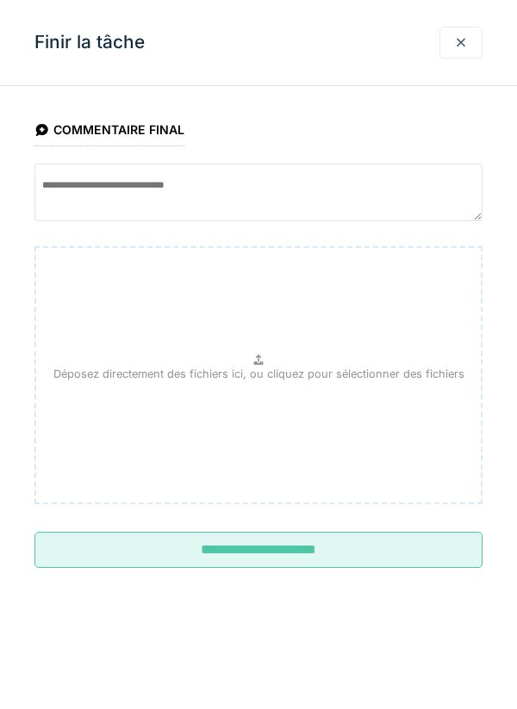
click at [299, 555] on input "**********" at bounding box center [258, 550] width 448 height 36
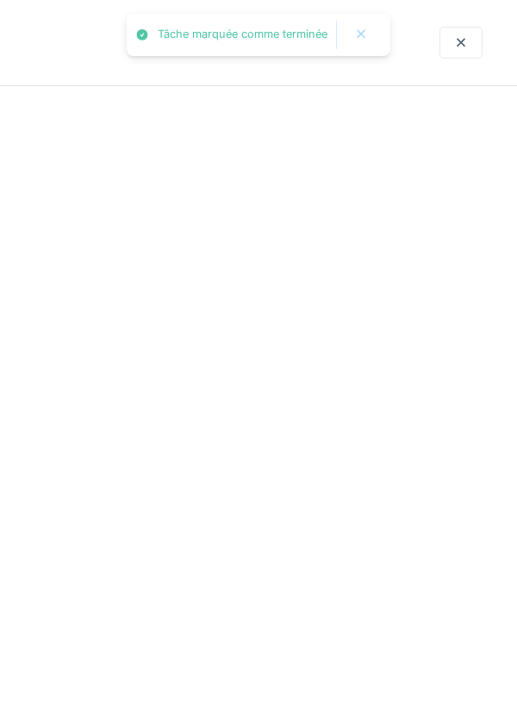
scroll to position [0, 0]
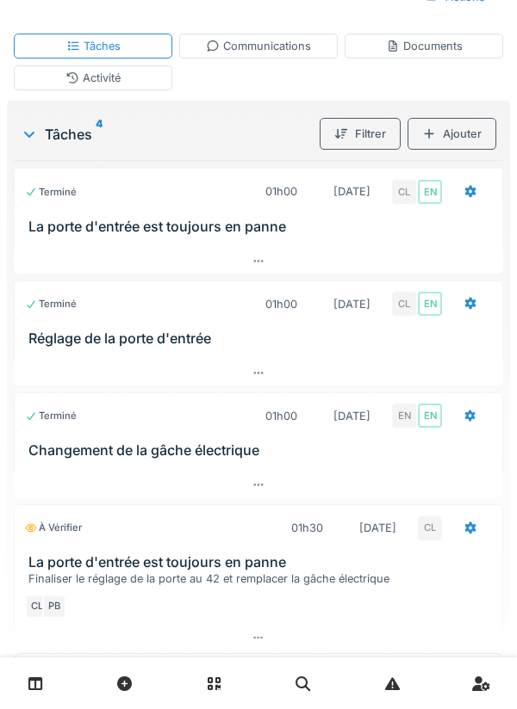
click at [470, 536] on div at bounding box center [470, 528] width 14 height 16
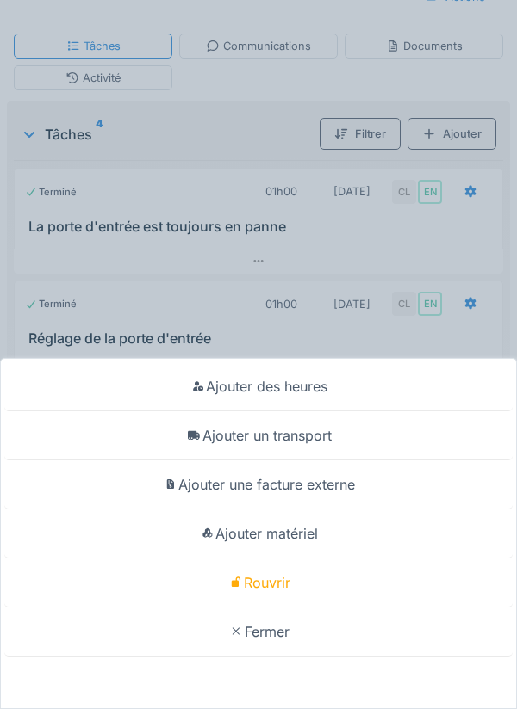
click at [390, 352] on div "Ajouter des heures Ajouter un transport Ajouter une facture externe Ajouter mat…" at bounding box center [258, 354] width 517 height 709
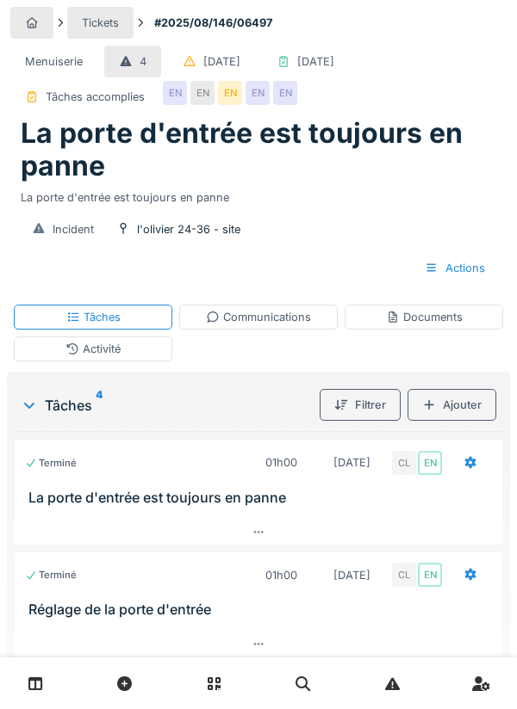
click at [118, 354] on div "Activité" at bounding box center [92, 349] width 55 height 16
